Goal: Information Seeking & Learning: Learn about a topic

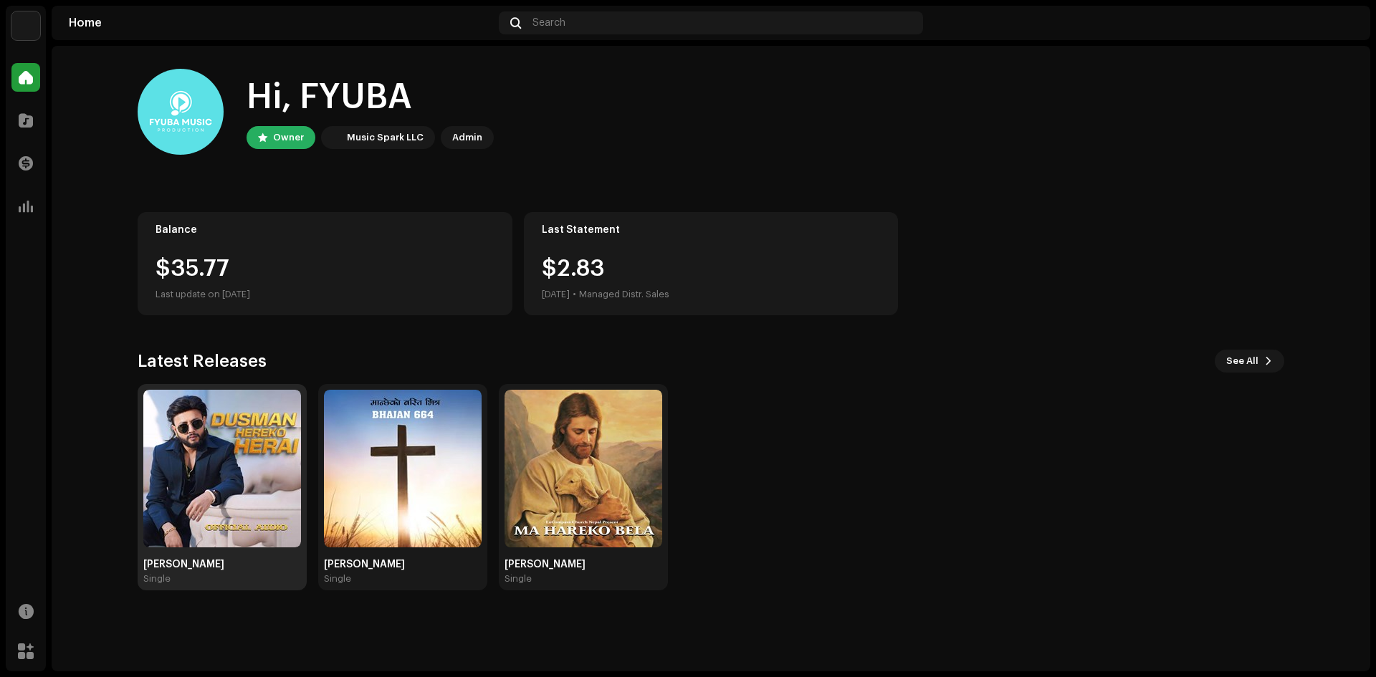
click at [209, 502] on img at bounding box center [222, 469] width 158 height 158
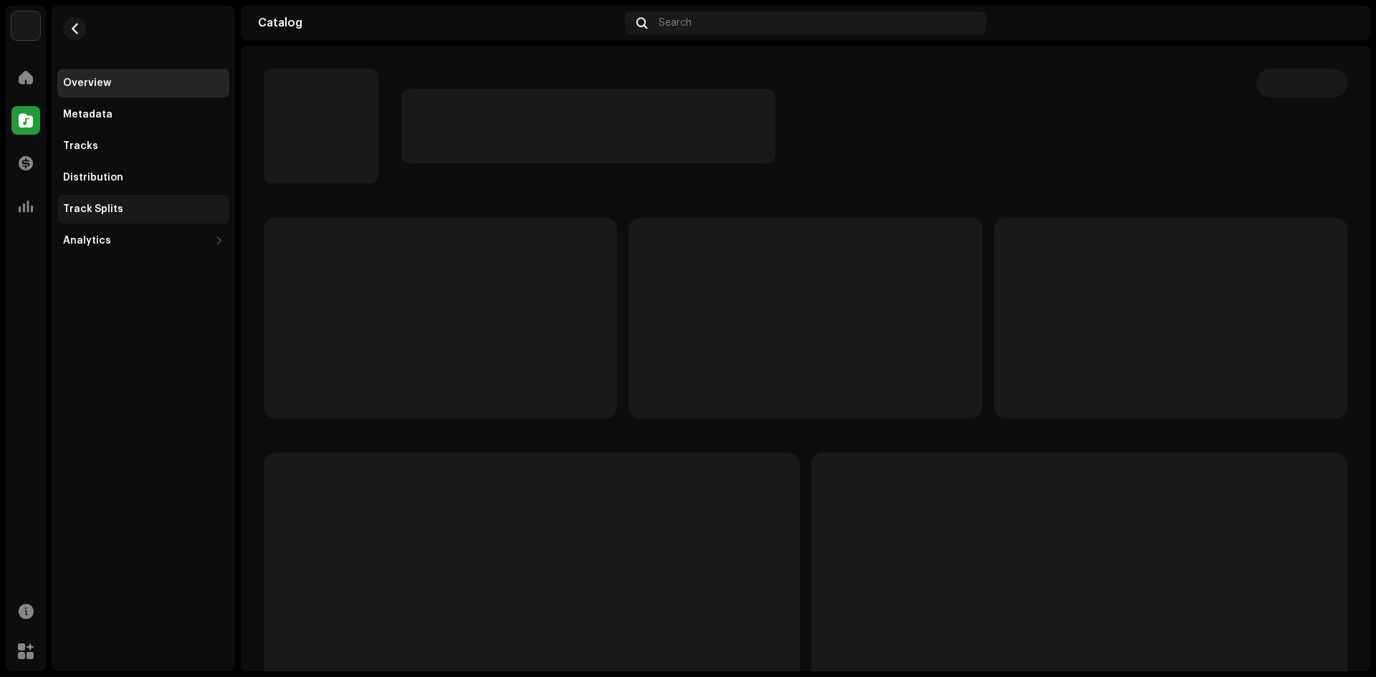
click at [102, 208] on div "Track Splits" at bounding box center [93, 209] width 60 height 11
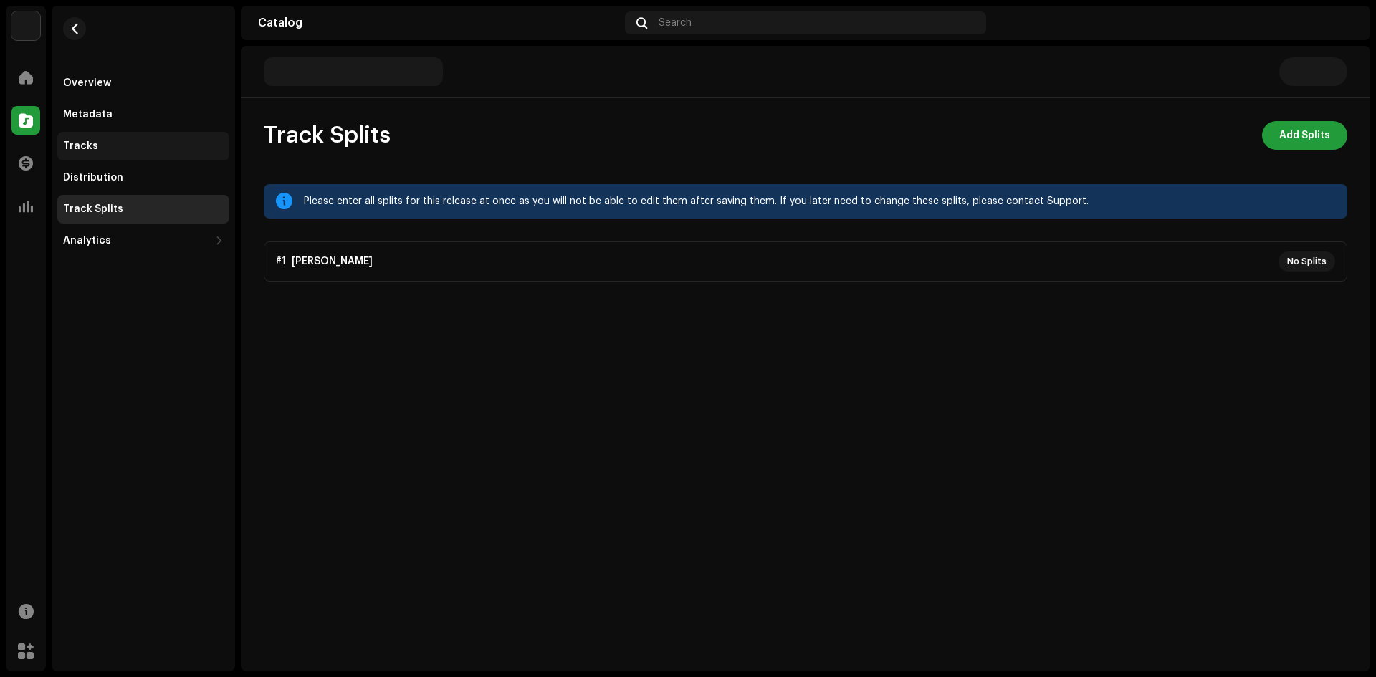
click at [83, 144] on div "Tracks" at bounding box center [80, 145] width 35 height 11
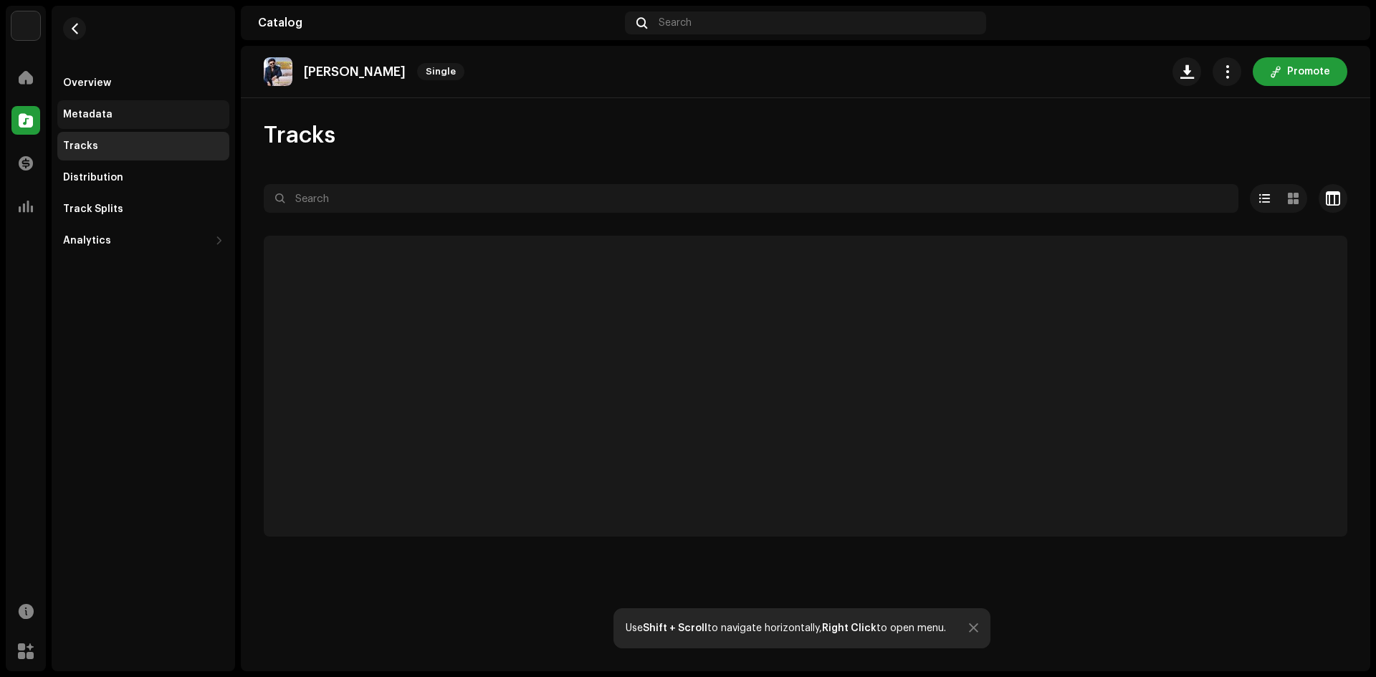
click at [93, 110] on div "Metadata" at bounding box center [87, 114] width 49 height 11
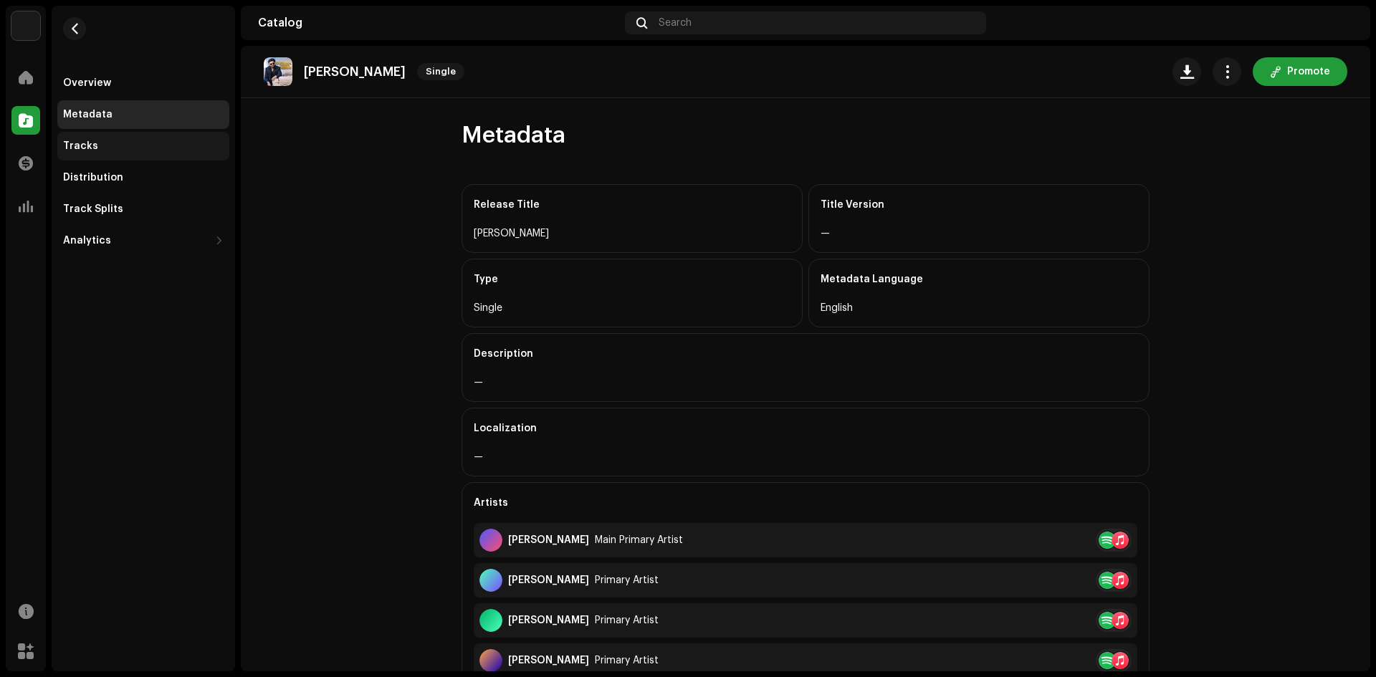
click at [99, 143] on div "Tracks" at bounding box center [143, 145] width 161 height 11
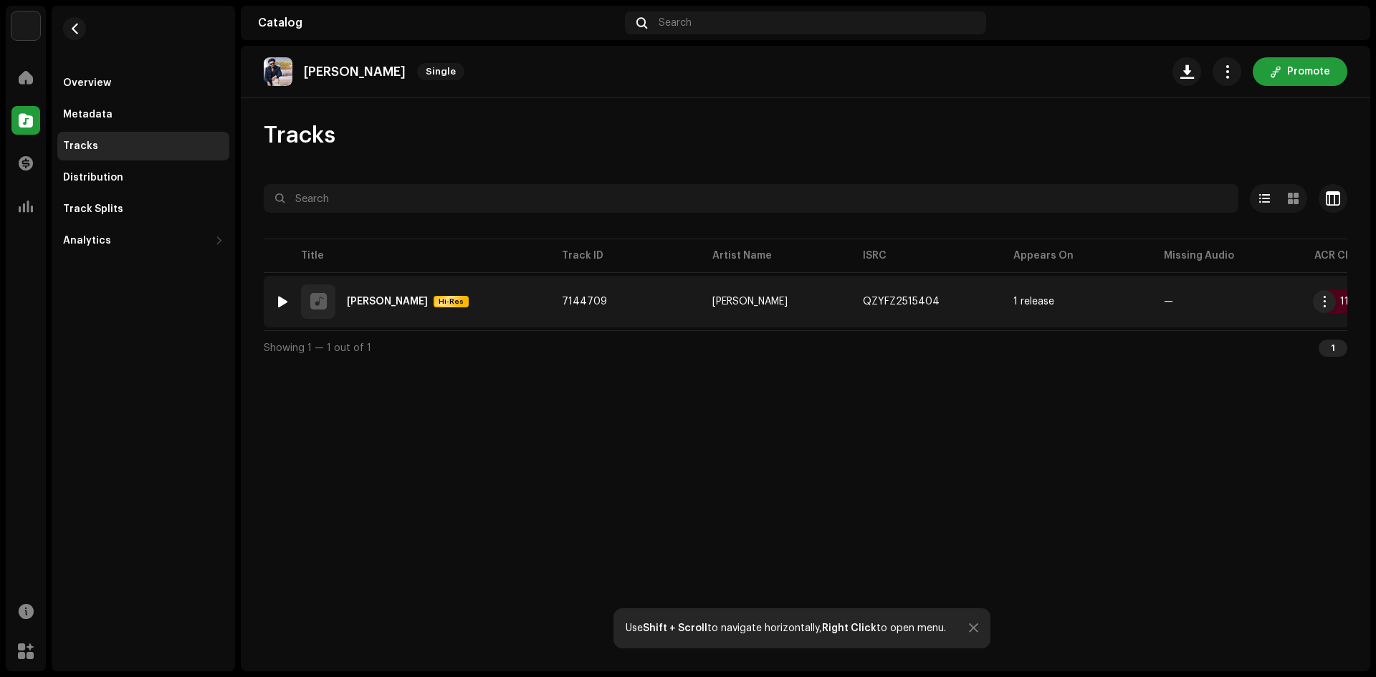
click at [512, 299] on div "1 [PERSON_NAME] Hi-Res" at bounding box center [407, 302] width 264 height 34
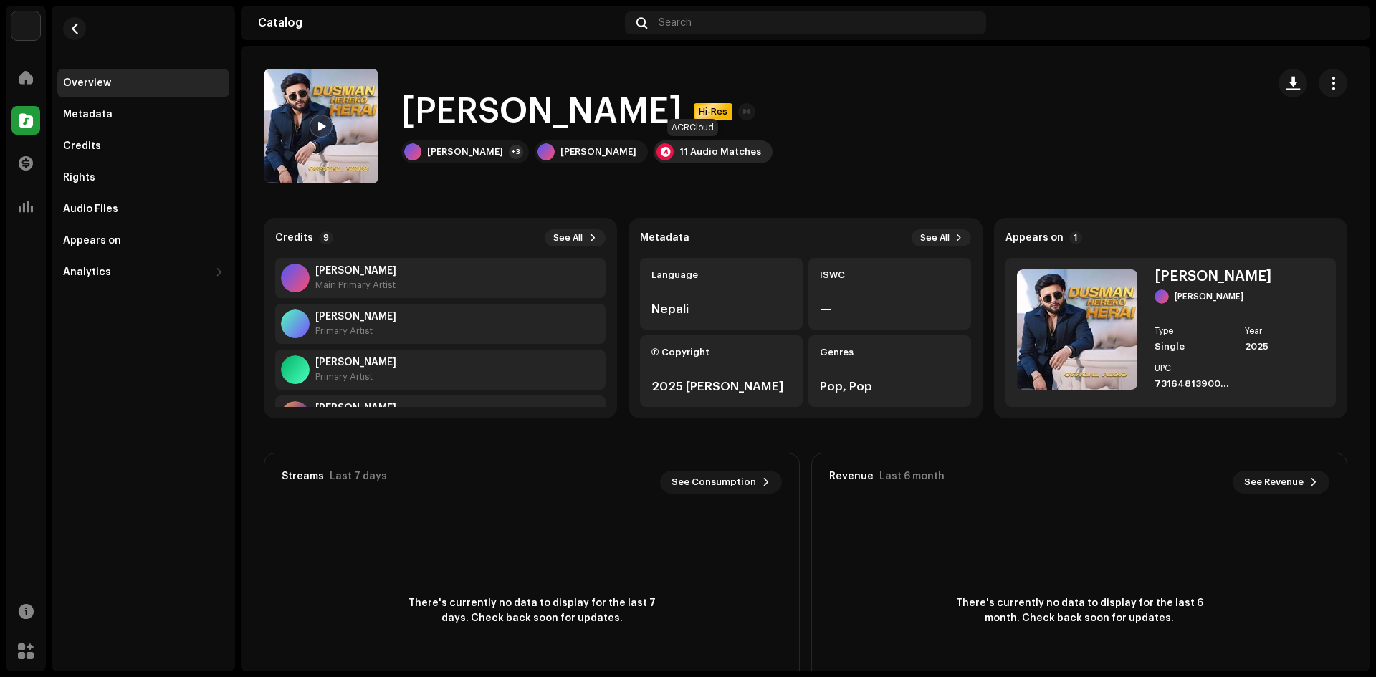
click at [696, 154] on div "11 Audio Matches" at bounding box center [720, 151] width 82 height 11
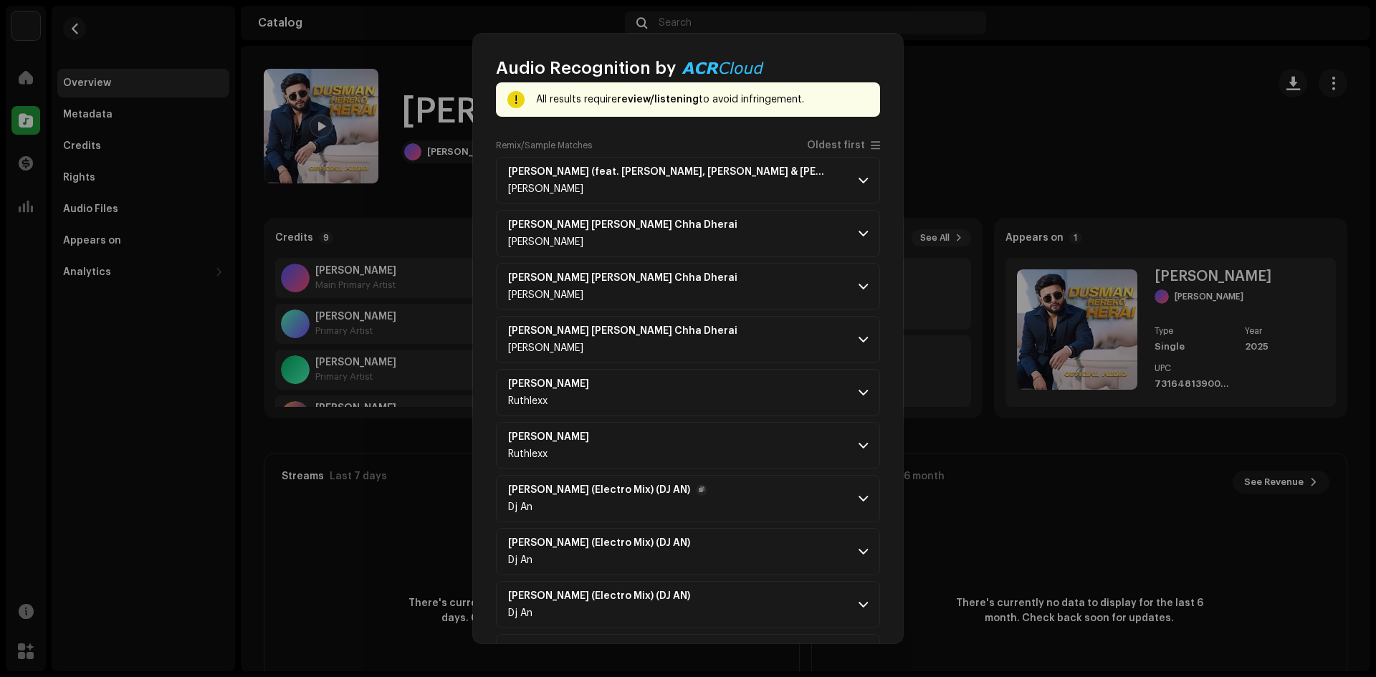
scroll to position [133, 0]
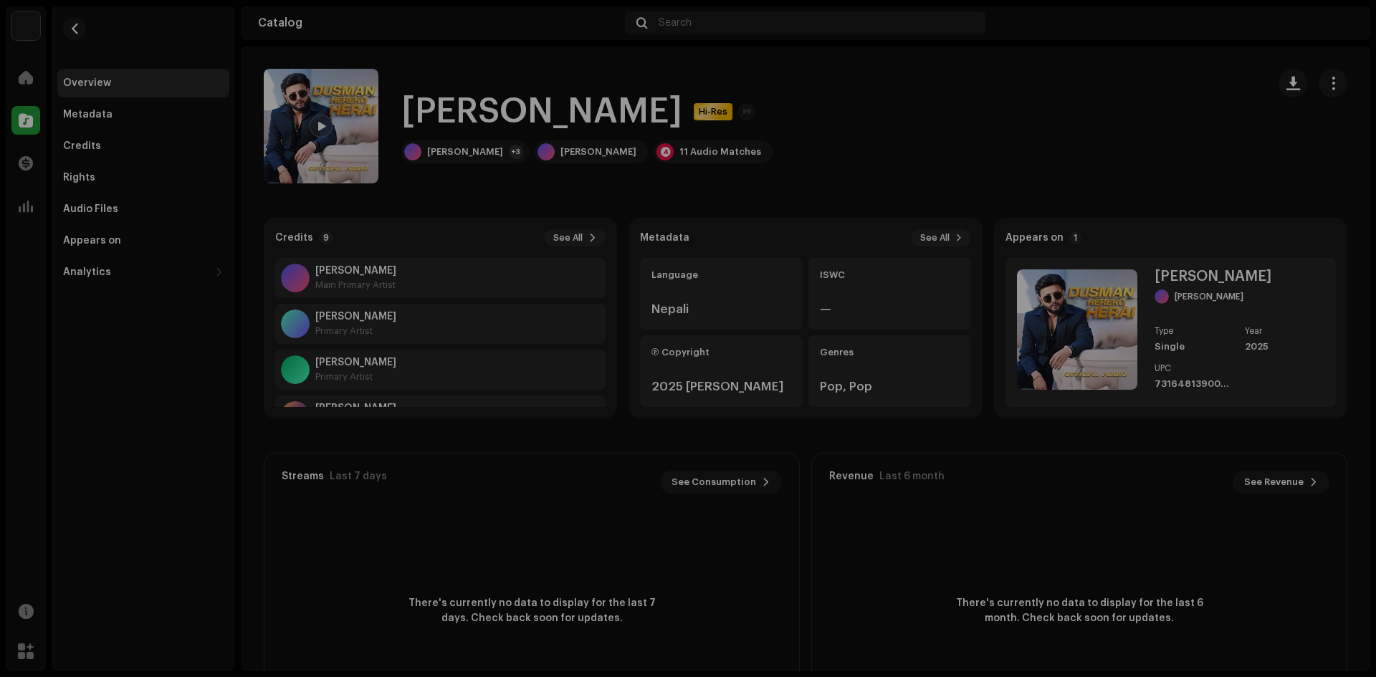
click at [1107, 110] on div "Audio Recognition by Remix/Sample 10 Cover Song 1 All results require review/li…" at bounding box center [688, 338] width 1376 height 677
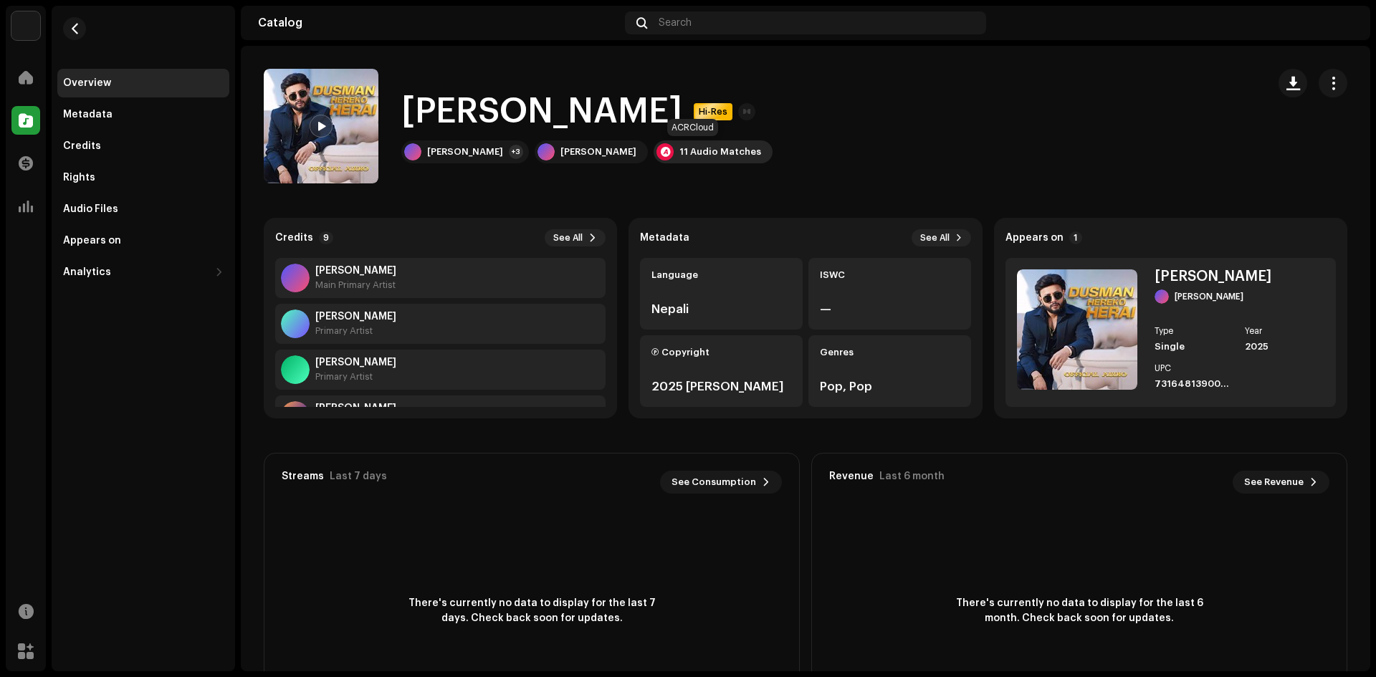
click at [679, 153] on div "11 Audio Matches" at bounding box center [720, 151] width 82 height 11
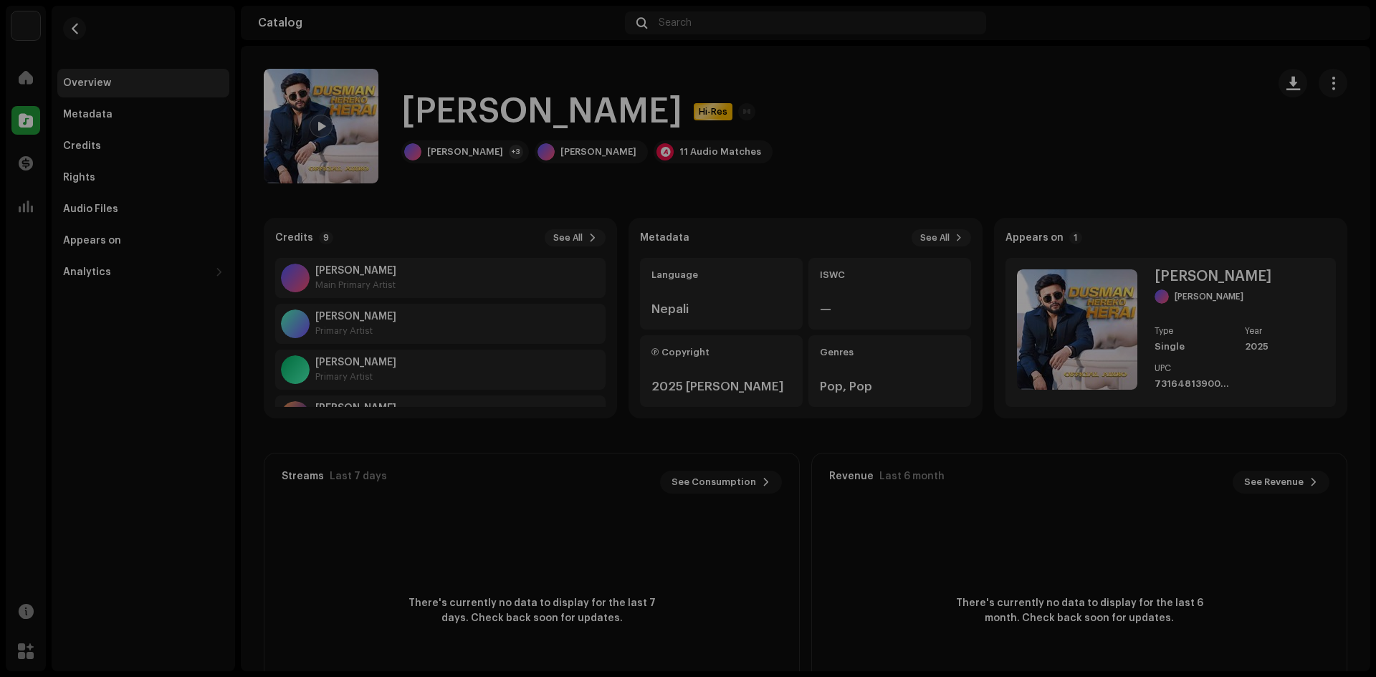
click at [1105, 133] on div "Audio Recognition by Remix/Sample 10 Cover Song 1 All results require review/li…" at bounding box center [688, 338] width 1376 height 677
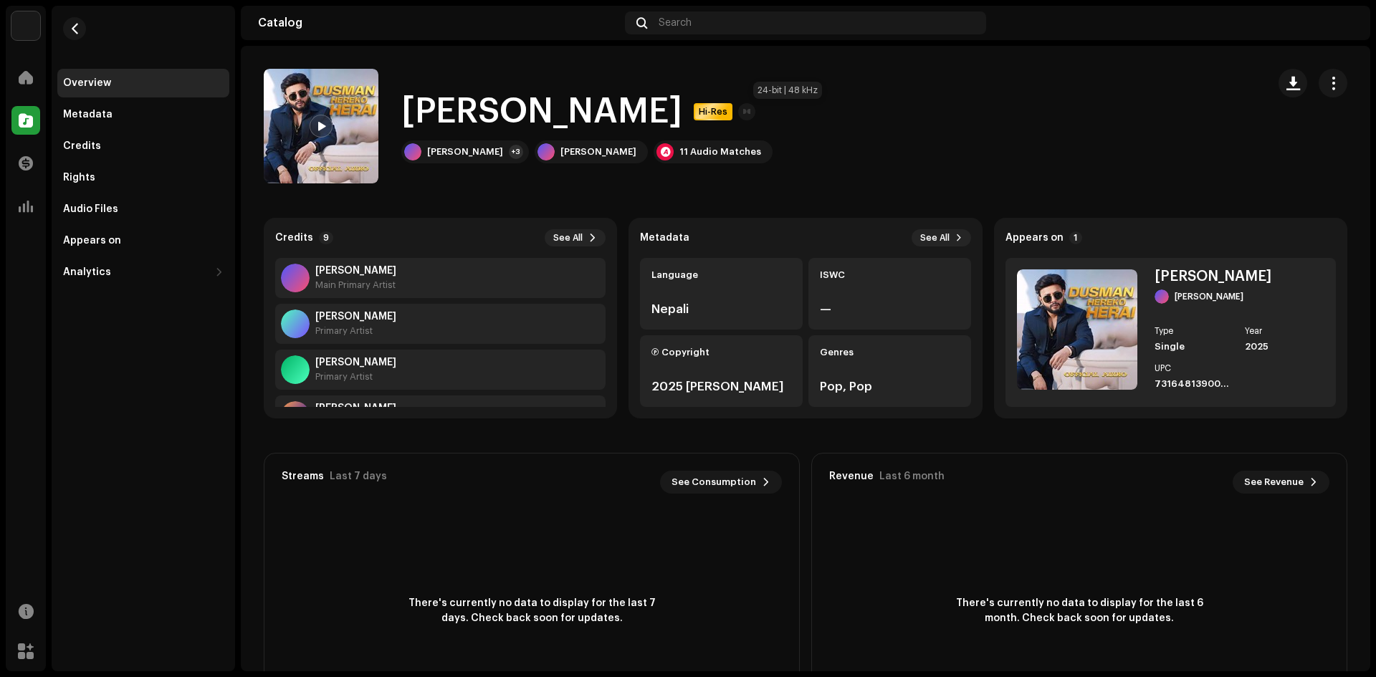
click at [731, 115] on span "Hi-Res" at bounding box center [713, 111] width 36 height 11
click at [680, 157] on div "11 Audio Matches" at bounding box center [720, 151] width 82 height 11
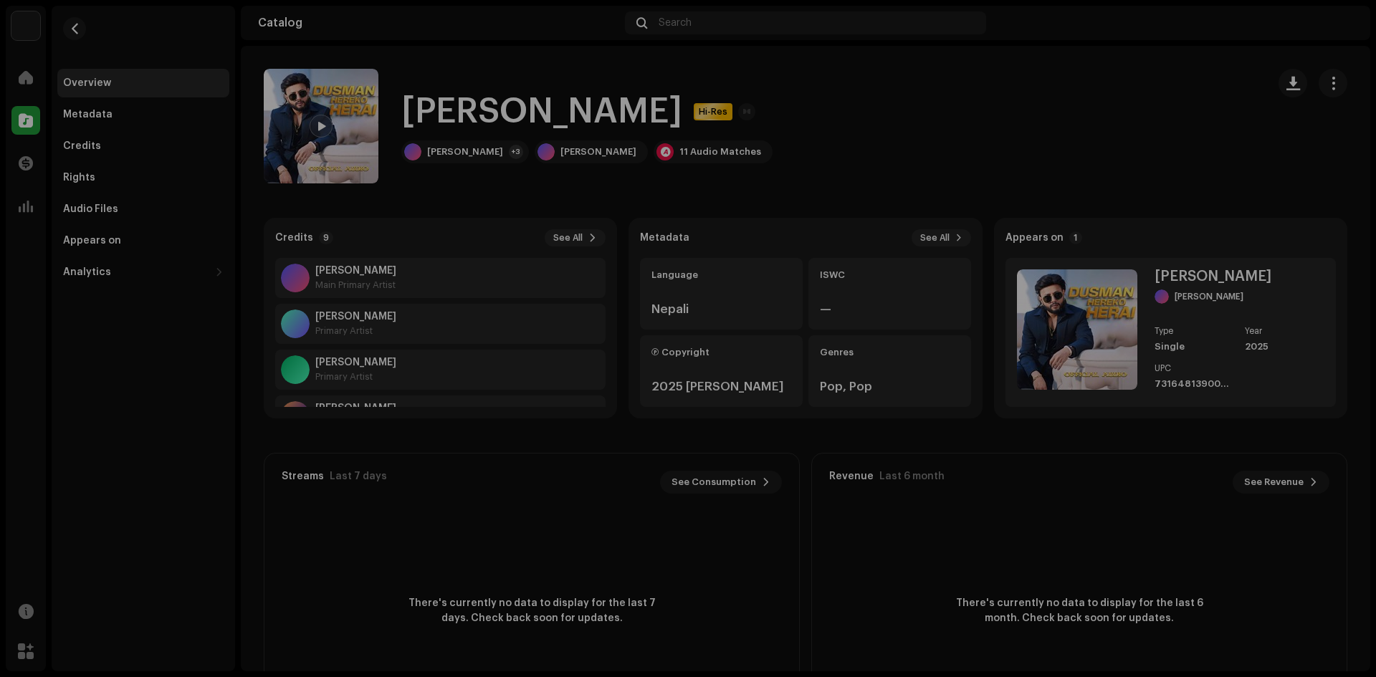
click at [997, 102] on div "Audio Recognition by Remix/Sample 10 Cover Song 1 All results require review/li…" at bounding box center [688, 338] width 1376 height 677
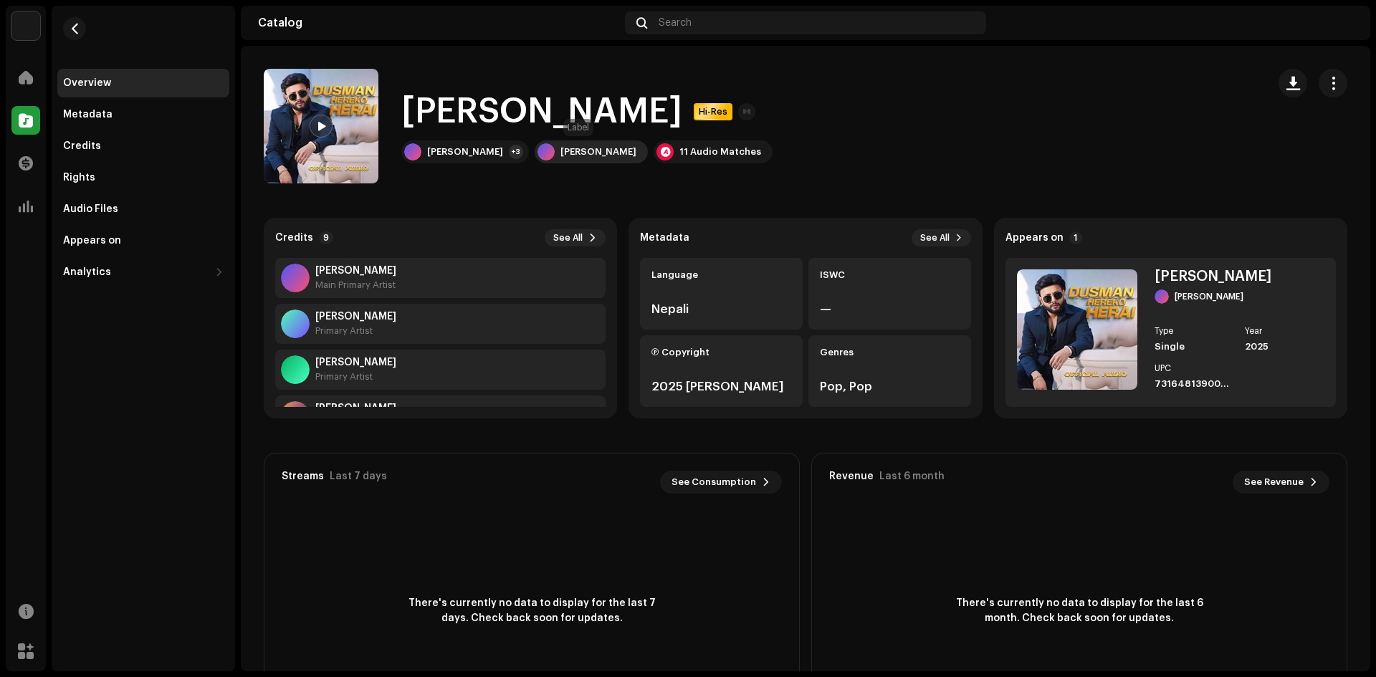
click at [578, 156] on div "[PERSON_NAME]" at bounding box center [598, 151] width 76 height 11
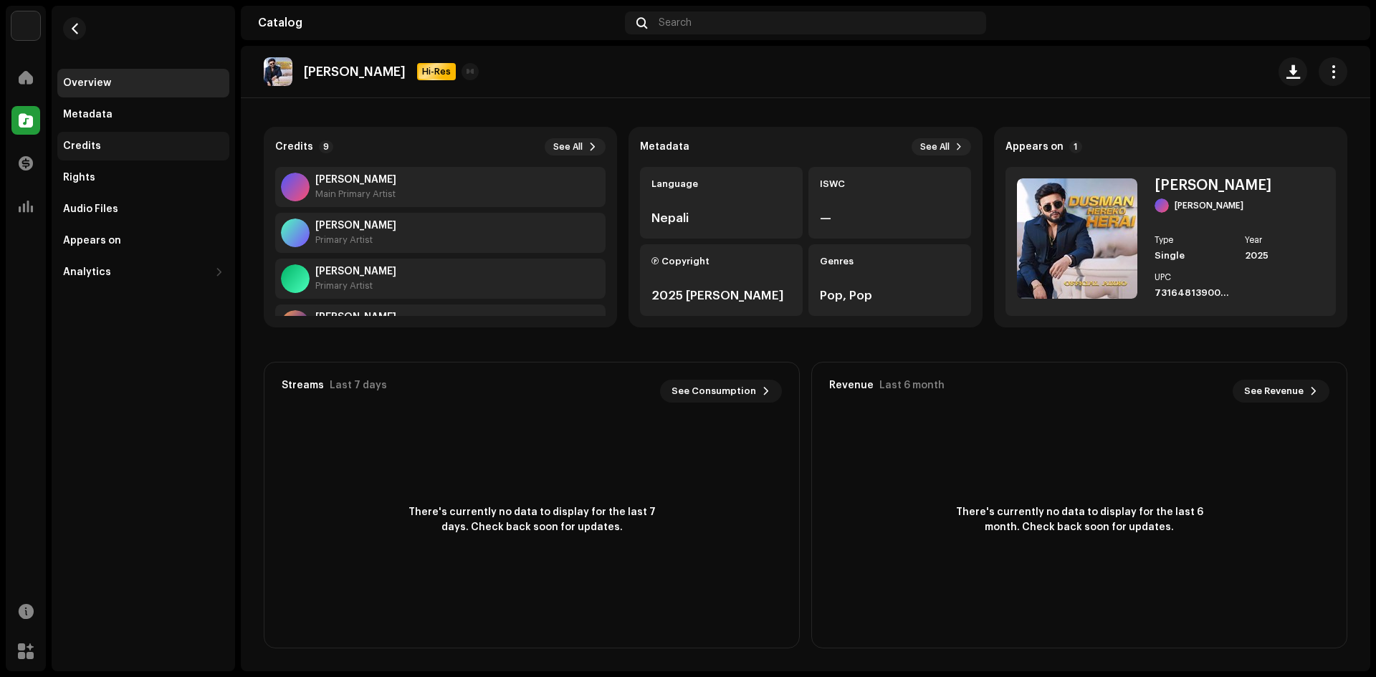
click at [92, 148] on div "Credits" at bounding box center [82, 145] width 38 height 11
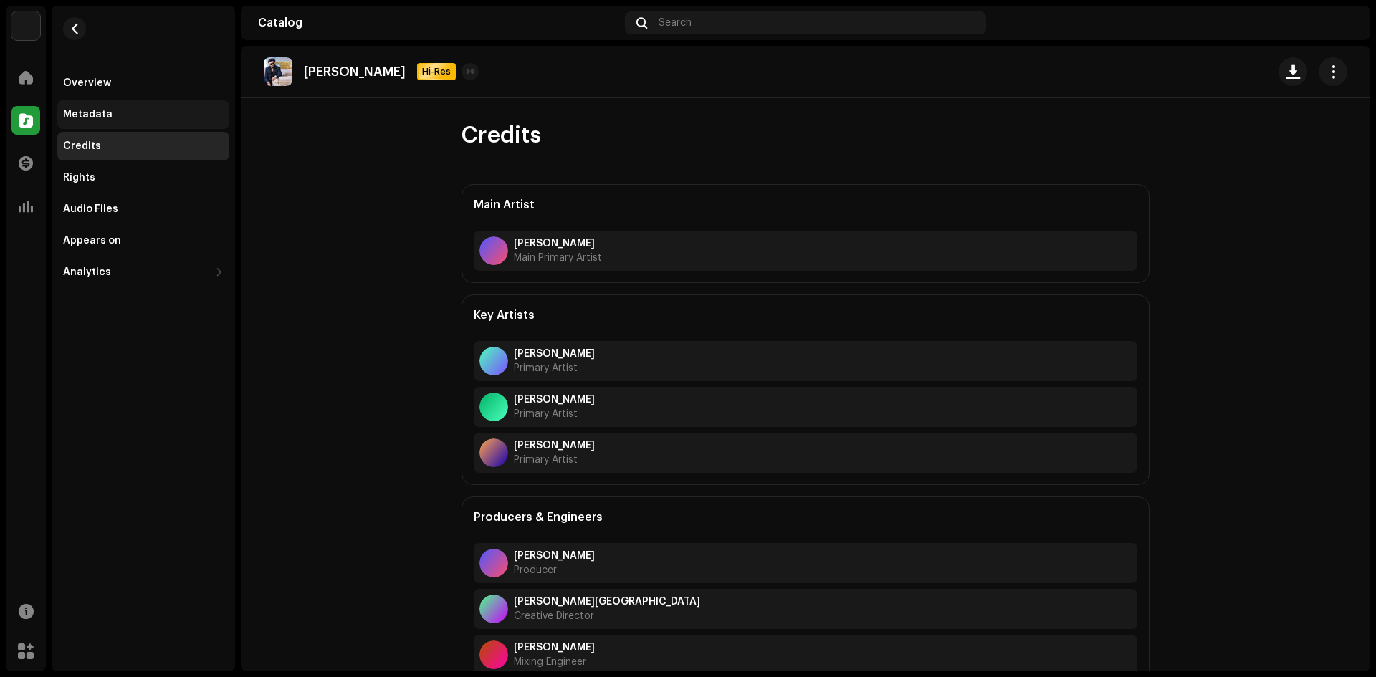
click at [97, 125] on div "Metadata" at bounding box center [143, 114] width 172 height 29
